Goal: Navigation & Orientation: Find specific page/section

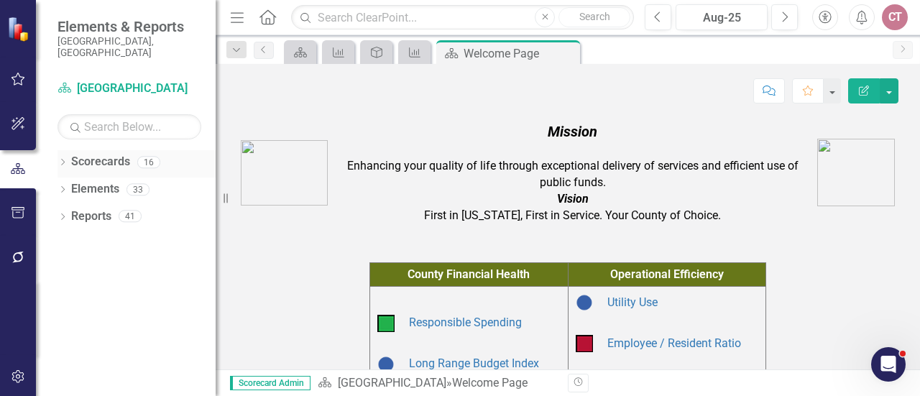
click at [63, 160] on icon "Dropdown" at bounding box center [63, 164] width 10 height 8
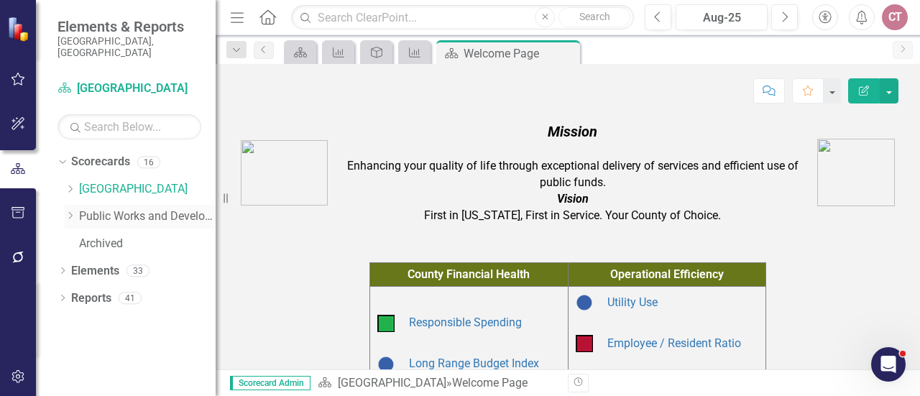
click at [68, 211] on icon "Dropdown" at bounding box center [70, 215] width 11 height 9
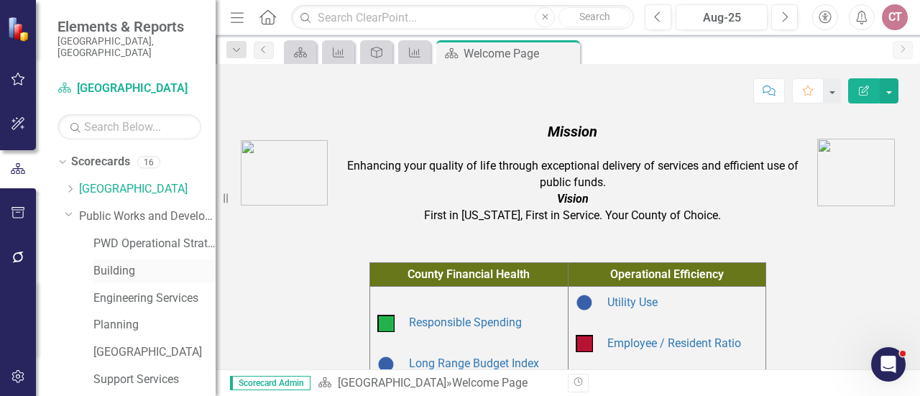
scroll to position [144, 0]
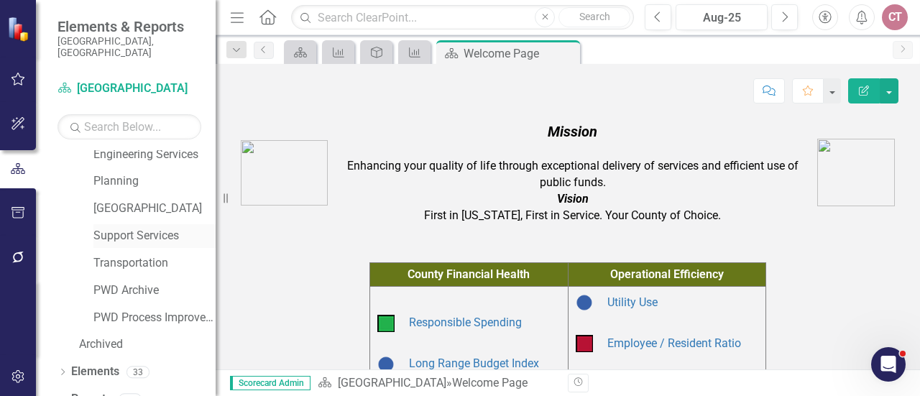
click at [122, 228] on link "Support Services" at bounding box center [154, 236] width 122 height 17
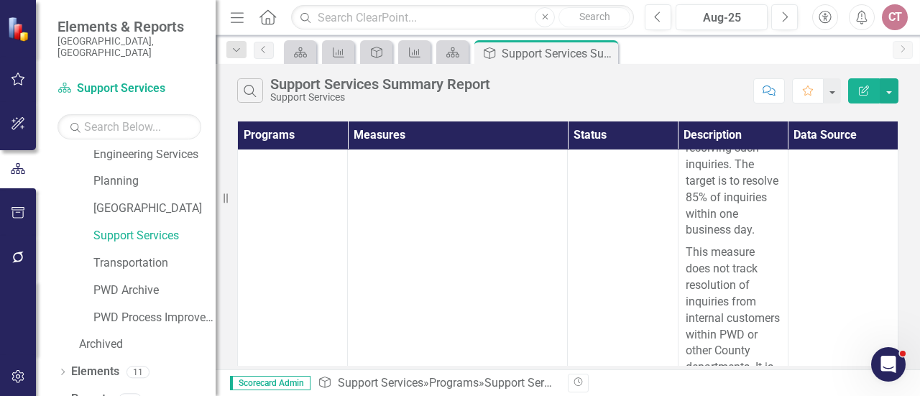
scroll to position [820, 0]
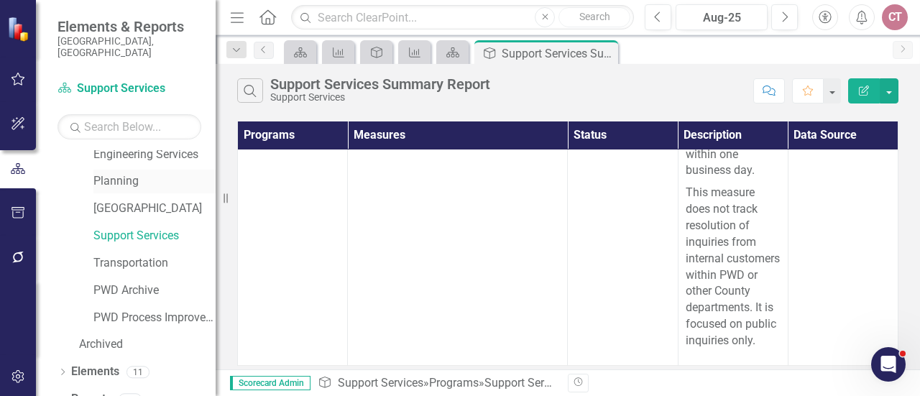
drag, startPoint x: 99, startPoint y: 172, endPoint x: 138, endPoint y: 176, distance: 39.1
click at [99, 173] on link "Planning" at bounding box center [154, 181] width 122 height 17
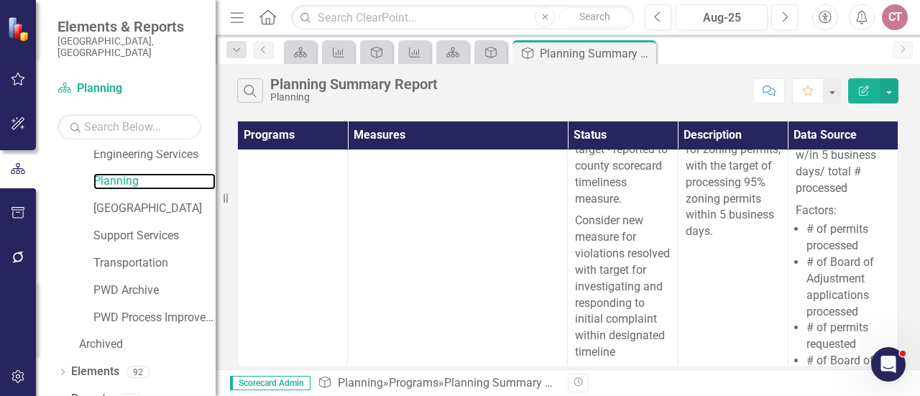
scroll to position [1007, 0]
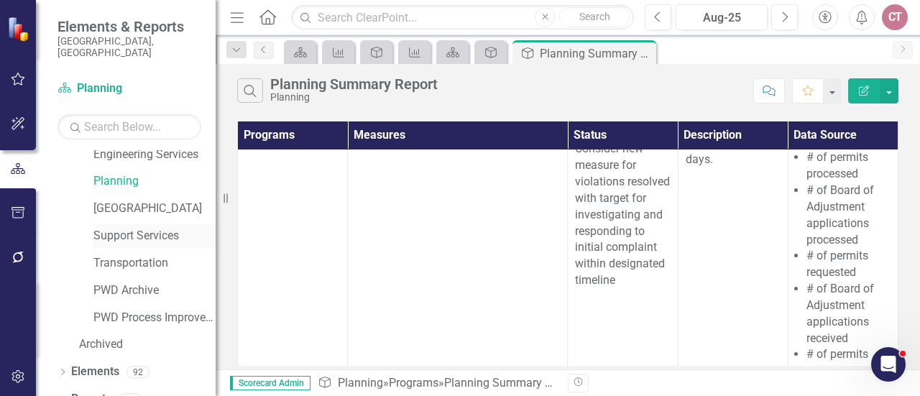
click at [124, 228] on link "Support Services" at bounding box center [154, 236] width 122 height 17
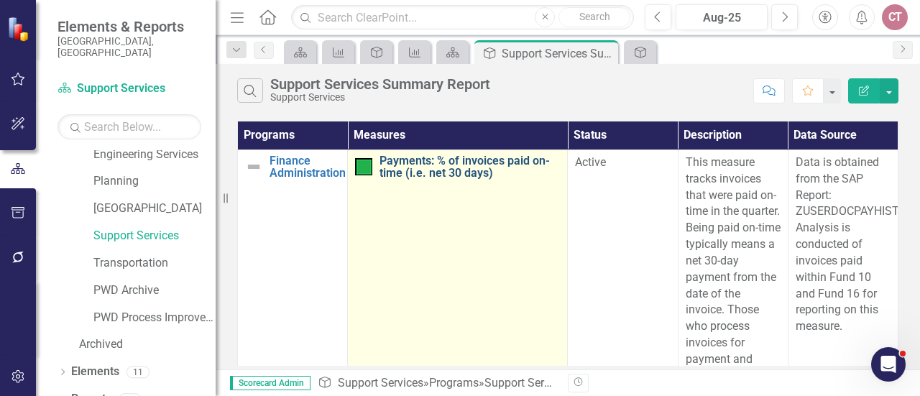
click at [403, 165] on link "Payments: % of invoices paid on-time (i.e. net 30 days)" at bounding box center [470, 167] width 180 height 25
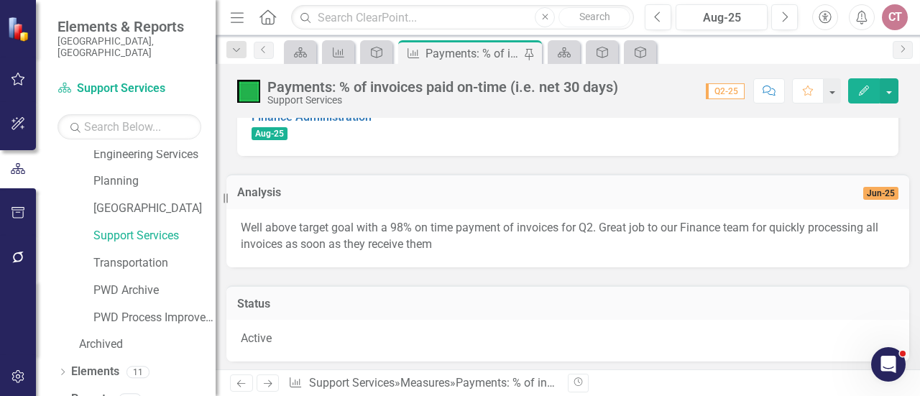
scroll to position [144, 0]
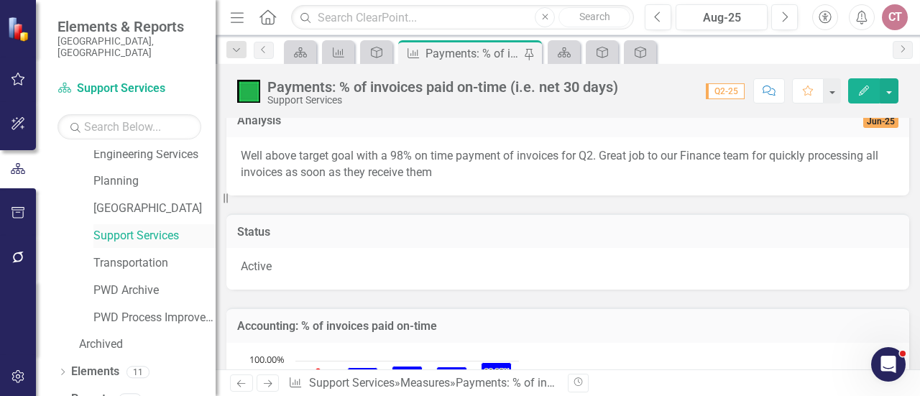
click at [137, 228] on link "Support Services" at bounding box center [154, 236] width 122 height 17
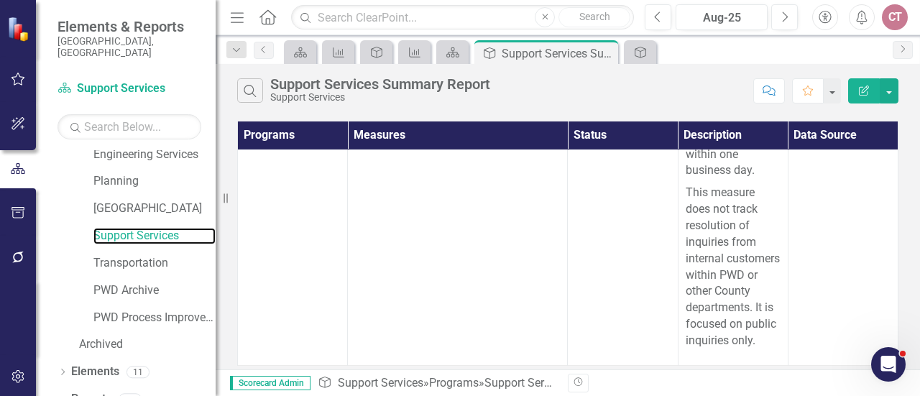
scroll to position [820, 0]
